Goal: Task Accomplishment & Management: Complete application form

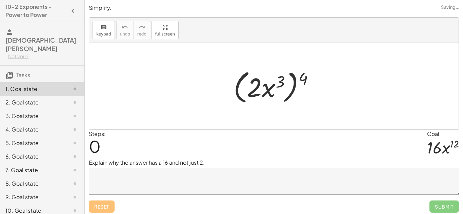
click at [108, 167] on div "Explain why the answer has a 16 and not just 2." at bounding box center [274, 177] width 370 height 36
drag, startPoint x: 299, startPoint y: 77, endPoint x: 278, endPoint y: 82, distance: 21.9
click at [278, 82] on div at bounding box center [276, 86] width 92 height 39
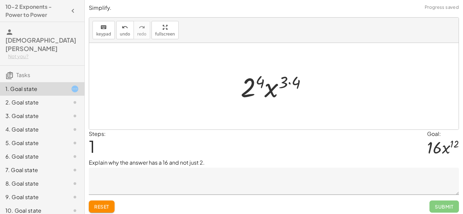
click at [289, 83] on div at bounding box center [276, 86] width 79 height 35
click at [282, 86] on div at bounding box center [276, 86] width 71 height 35
click at [203, 178] on textarea at bounding box center [274, 181] width 370 height 27
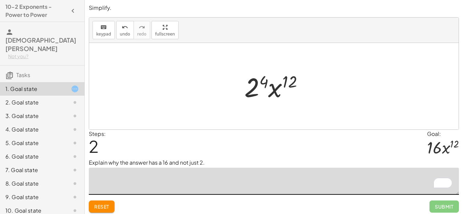
click at [254, 85] on div at bounding box center [276, 86] width 71 height 35
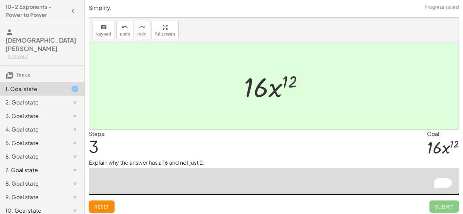
click at [209, 176] on textarea "To enrich screen reader interactions, please activate Accessibility in Grammarl…" at bounding box center [274, 181] width 370 height 27
type textarea "*"
click at [127, 30] on div "undo" at bounding box center [125, 27] width 10 height 8
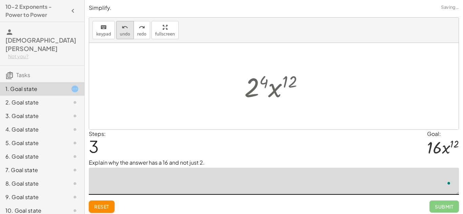
click at [127, 30] on div "undo" at bounding box center [125, 27] width 10 height 8
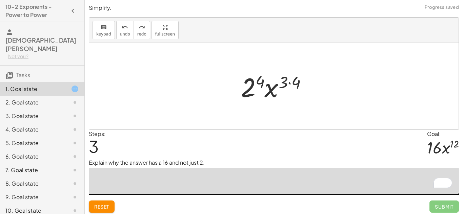
click at [254, 81] on div at bounding box center [276, 86] width 79 height 35
click at [278, 84] on div at bounding box center [276, 86] width 79 height 35
click at [297, 81] on div at bounding box center [276, 86] width 79 height 35
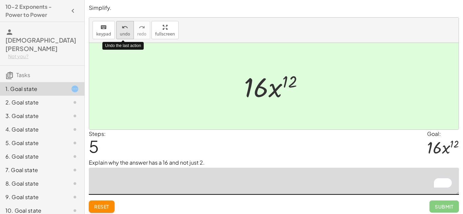
click at [130, 32] on button "undo undo" at bounding box center [125, 30] width 18 height 18
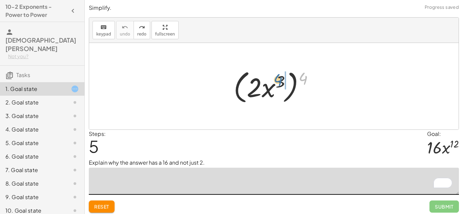
drag, startPoint x: 301, startPoint y: 84, endPoint x: 276, endPoint y: 87, distance: 25.6
click at [276, 87] on div at bounding box center [276, 86] width 92 height 39
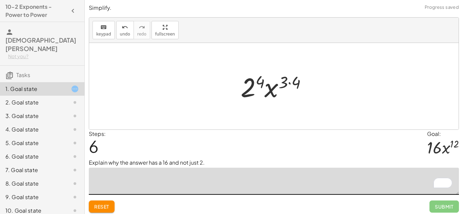
click at [265, 83] on div at bounding box center [276, 86] width 79 height 35
click at [258, 84] on div at bounding box center [276, 86] width 79 height 35
click at [288, 81] on div at bounding box center [276, 86] width 79 height 35
click at [285, 81] on div at bounding box center [276, 86] width 79 height 35
click at [299, 81] on div at bounding box center [276, 86] width 79 height 35
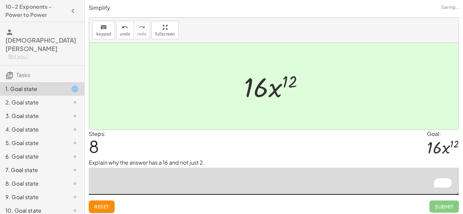
click at [154, 177] on textarea "To enrich screen reader interactions, please activate Accessibility in Grammarl…" at bounding box center [274, 181] width 370 height 27
type textarea "**********"
click at [440, 204] on span "Submit" at bounding box center [444, 207] width 19 height 6
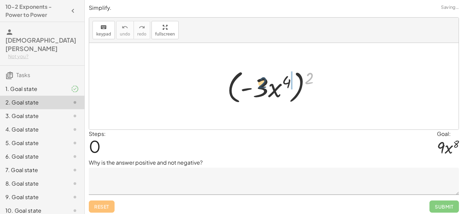
drag, startPoint x: 311, startPoint y: 77, endPoint x: 261, endPoint y: 83, distance: 50.5
click at [261, 83] on div at bounding box center [276, 86] width 105 height 39
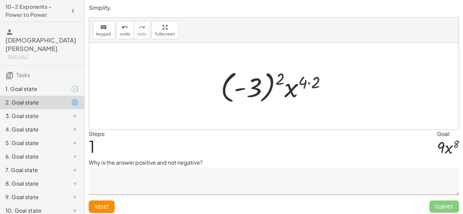
click at [271, 79] on div at bounding box center [276, 87] width 118 height 38
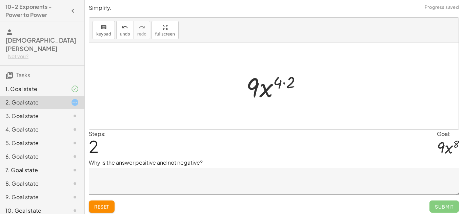
click at [281, 83] on div at bounding box center [276, 86] width 67 height 35
click at [277, 83] on div at bounding box center [276, 86] width 67 height 35
click at [288, 83] on div at bounding box center [276, 86] width 67 height 35
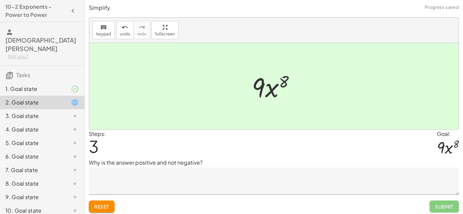
click at [223, 169] on textarea at bounding box center [274, 181] width 370 height 27
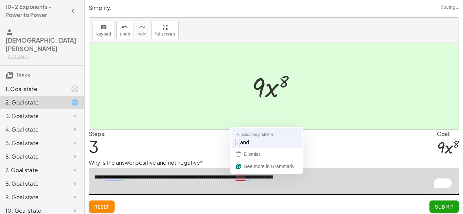
type textarea "**********"
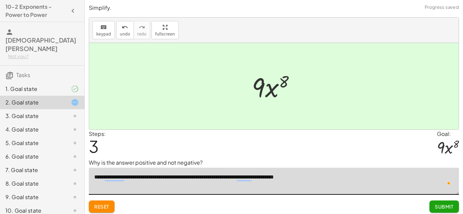
click at [451, 204] on span "Submit" at bounding box center [444, 207] width 19 height 6
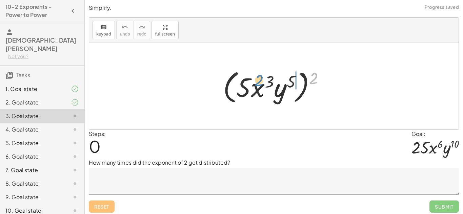
drag, startPoint x: 317, startPoint y: 77, endPoint x: 261, endPoint y: 79, distance: 55.9
click at [261, 79] on div at bounding box center [276, 86] width 113 height 39
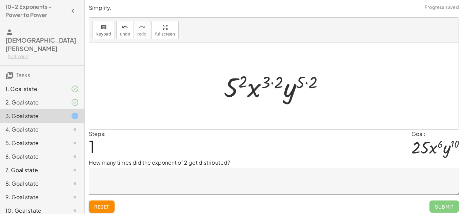
click at [269, 82] on div at bounding box center [276, 86] width 112 height 35
click at [295, 81] on div at bounding box center [276, 86] width 112 height 35
click at [301, 81] on div at bounding box center [276, 86] width 112 height 35
click at [300, 81] on div at bounding box center [276, 86] width 112 height 35
click at [311, 82] on div at bounding box center [276, 86] width 112 height 35
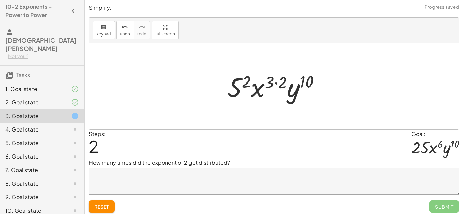
click at [274, 80] on div at bounding box center [276, 86] width 105 height 35
click at [269, 81] on div at bounding box center [276, 86] width 105 height 35
click at [281, 82] on div at bounding box center [276, 86] width 105 height 35
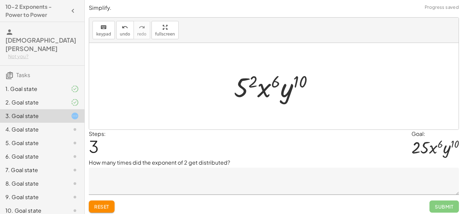
click at [255, 79] on div at bounding box center [275, 86] width 91 height 35
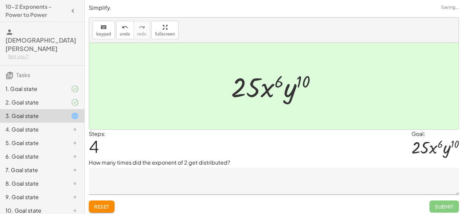
click at [128, 178] on textarea at bounding box center [274, 181] width 370 height 27
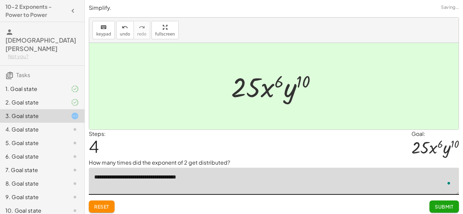
type textarea "**********"
click at [433, 209] on button "Submit" at bounding box center [443, 207] width 29 height 12
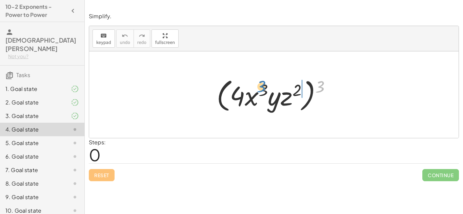
drag, startPoint x: 322, startPoint y: 84, endPoint x: 257, endPoint y: 90, distance: 64.3
click at [257, 90] on div at bounding box center [276, 95] width 126 height 39
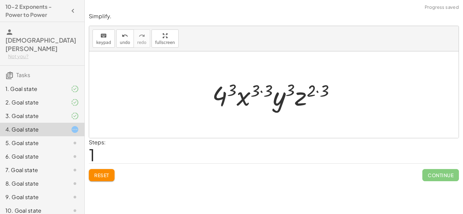
click at [254, 89] on div at bounding box center [276, 95] width 135 height 35
click at [258, 90] on div at bounding box center [276, 95] width 135 height 35
click at [272, 90] on div at bounding box center [276, 95] width 135 height 35
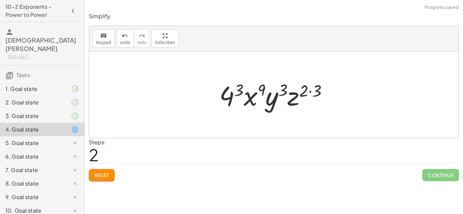
click at [284, 90] on div at bounding box center [276, 95] width 121 height 35
click at [307, 91] on div at bounding box center [276, 95] width 121 height 35
click at [303, 91] on div at bounding box center [276, 95] width 121 height 35
click at [312, 90] on div at bounding box center [276, 95] width 121 height 35
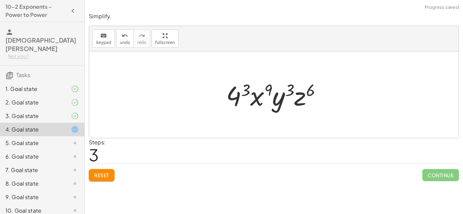
click at [248, 88] on div at bounding box center [277, 95] width 108 height 35
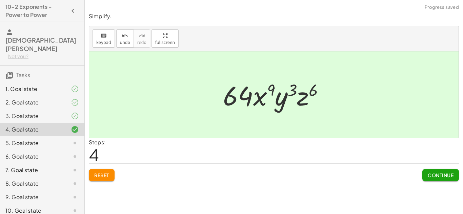
click at [435, 172] on span "Continue" at bounding box center [441, 175] width 26 height 6
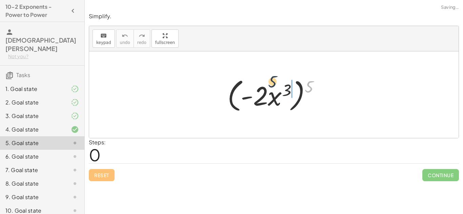
drag, startPoint x: 313, startPoint y: 87, endPoint x: 263, endPoint y: 86, distance: 49.8
click at [263, 86] on div at bounding box center [276, 95] width 105 height 39
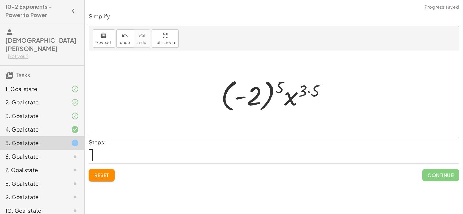
click at [278, 87] on div at bounding box center [276, 95] width 117 height 38
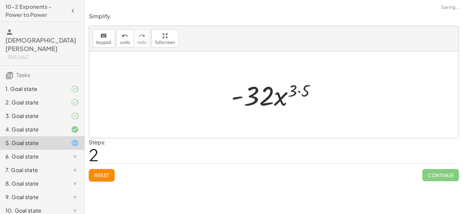
click at [302, 89] on div at bounding box center [276, 95] width 97 height 35
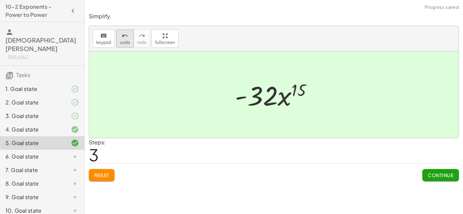
click at [122, 40] on span "undo" at bounding box center [125, 42] width 10 height 5
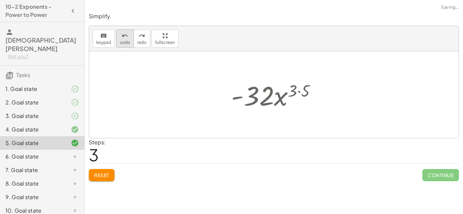
click at [122, 40] on span "undo" at bounding box center [125, 42] width 10 height 5
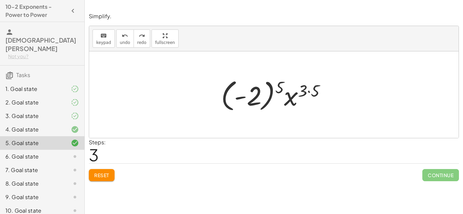
click at [58, 126] on div "4. Goal state" at bounding box center [32, 130] width 55 height 8
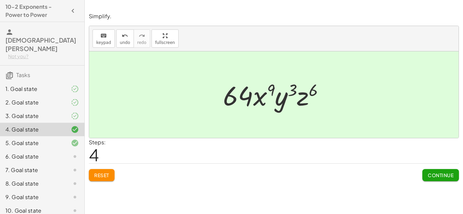
click at [61, 139] on div at bounding box center [69, 143] width 19 height 8
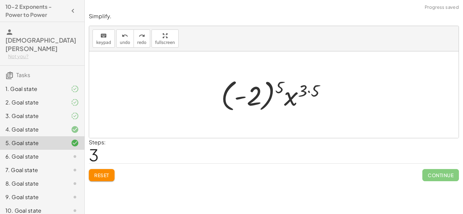
click at [51, 137] on div "3. Goal state" at bounding box center [42, 144] width 84 height 14
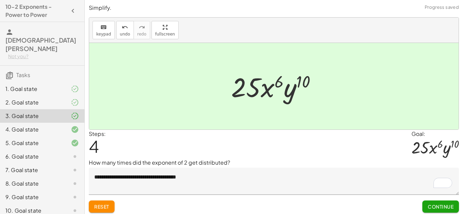
click at [54, 126] on div "4. Goal state" at bounding box center [32, 130] width 55 height 8
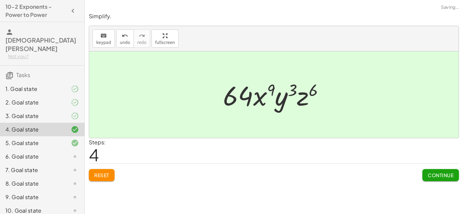
click at [55, 139] on div "5. Goal state" at bounding box center [32, 143] width 55 height 8
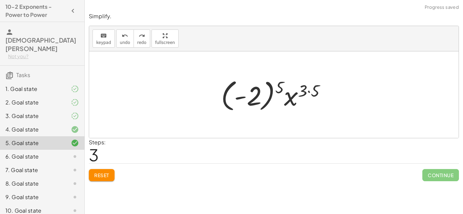
click at [283, 86] on div at bounding box center [276, 95] width 117 height 38
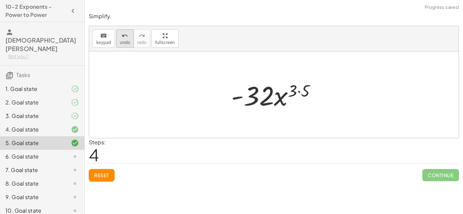
click at [123, 43] on span "undo" at bounding box center [125, 42] width 10 height 5
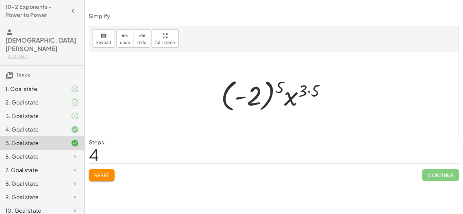
click at [279, 85] on div at bounding box center [276, 95] width 117 height 38
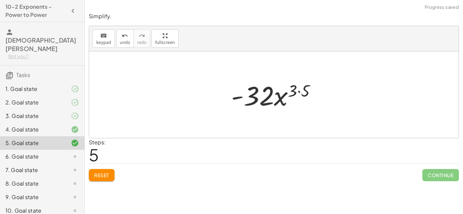
click at [294, 86] on div at bounding box center [276, 95] width 97 height 35
click at [292, 89] on div at bounding box center [276, 95] width 97 height 35
click at [301, 90] on div at bounding box center [276, 95] width 97 height 35
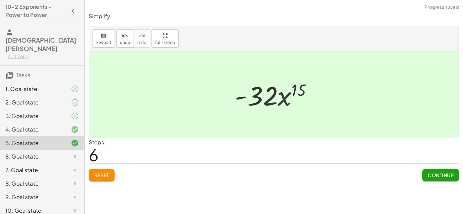
click at [431, 173] on span "Continue" at bounding box center [441, 175] width 26 height 6
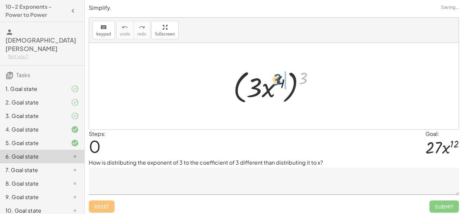
drag, startPoint x: 306, startPoint y: 76, endPoint x: 276, endPoint y: 78, distance: 29.9
click at [276, 78] on div at bounding box center [276, 86] width 93 height 39
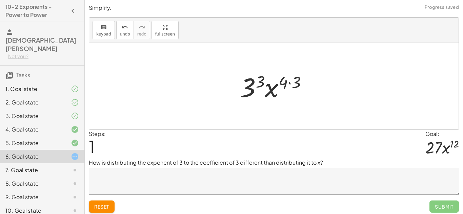
click at [250, 86] on div at bounding box center [275, 86] width 79 height 35
click at [292, 86] on div at bounding box center [276, 86] width 82 height 35
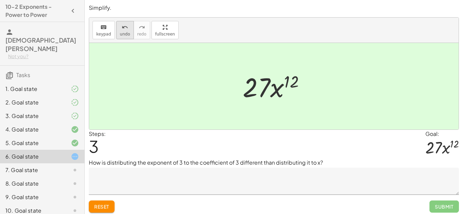
click at [120, 32] on span "undo" at bounding box center [125, 34] width 10 height 5
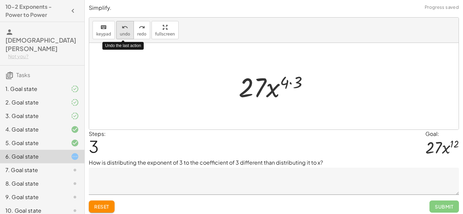
click at [120, 32] on span "undo" at bounding box center [125, 34] width 10 height 5
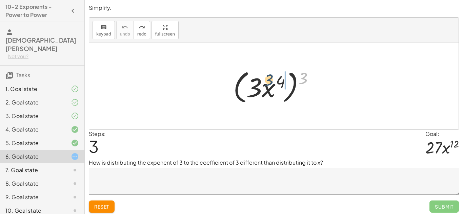
drag, startPoint x: 299, startPoint y: 75, endPoint x: 257, endPoint y: 79, distance: 42.5
click at [257, 79] on div at bounding box center [276, 86] width 93 height 39
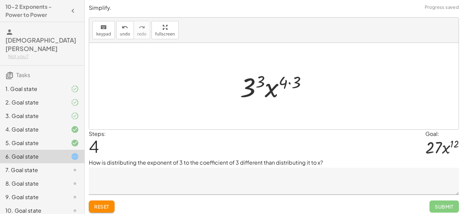
click at [257, 81] on div at bounding box center [275, 86] width 79 height 35
click at [284, 83] on div at bounding box center [276, 86] width 82 height 35
click at [290, 83] on div at bounding box center [276, 86] width 82 height 35
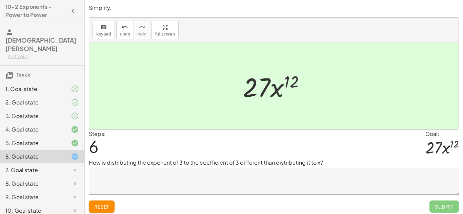
click at [194, 178] on textarea at bounding box center [274, 181] width 370 height 27
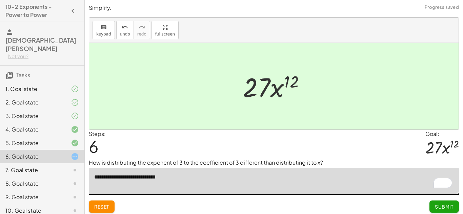
type textarea "**********"
click at [432, 202] on button "Submit" at bounding box center [443, 207] width 29 height 12
